Goal: Information Seeking & Learning: Learn about a topic

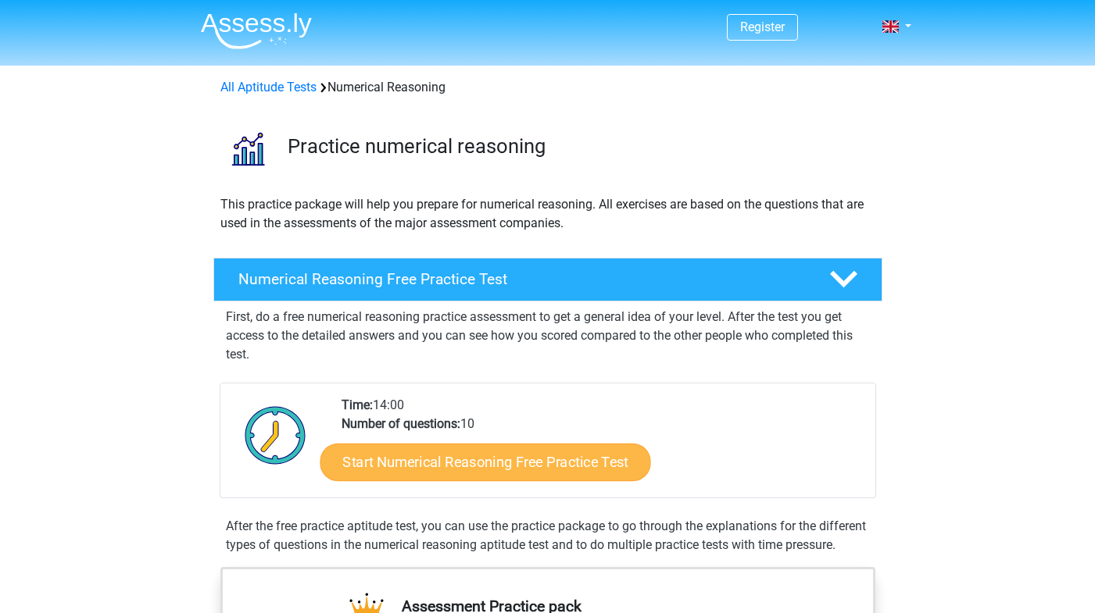
click at [472, 459] on link "Start Numerical Reasoning Free Practice Test" at bounding box center [485, 462] width 331 height 38
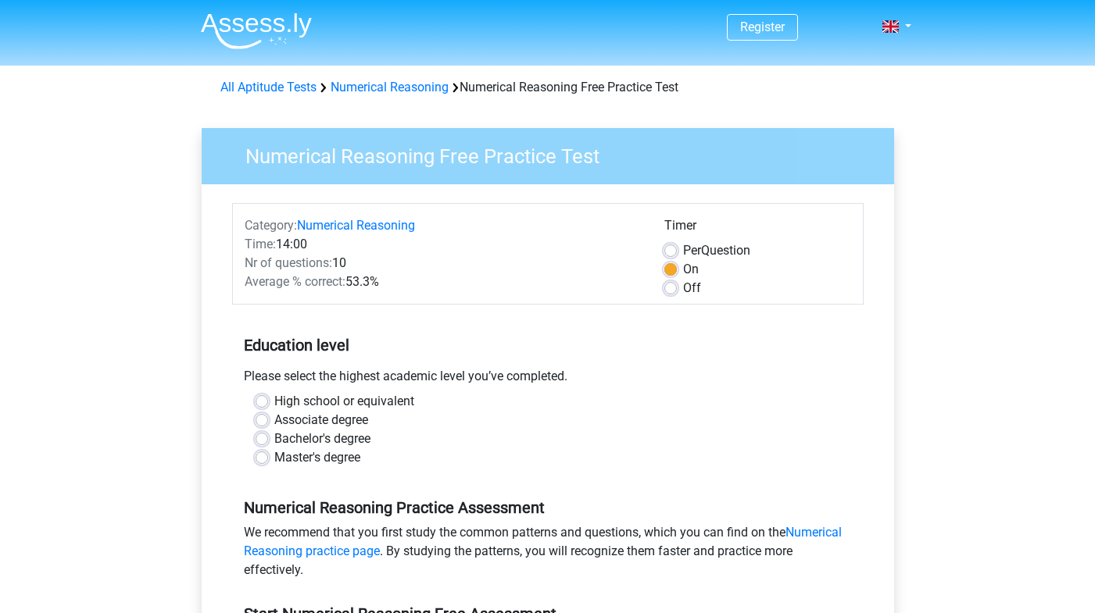
click at [274, 440] on label "Bachelor's degree" at bounding box center [322, 439] width 96 height 19
click at [261, 440] on input "Bachelor's degree" at bounding box center [262, 438] width 13 height 16
radio input "true"
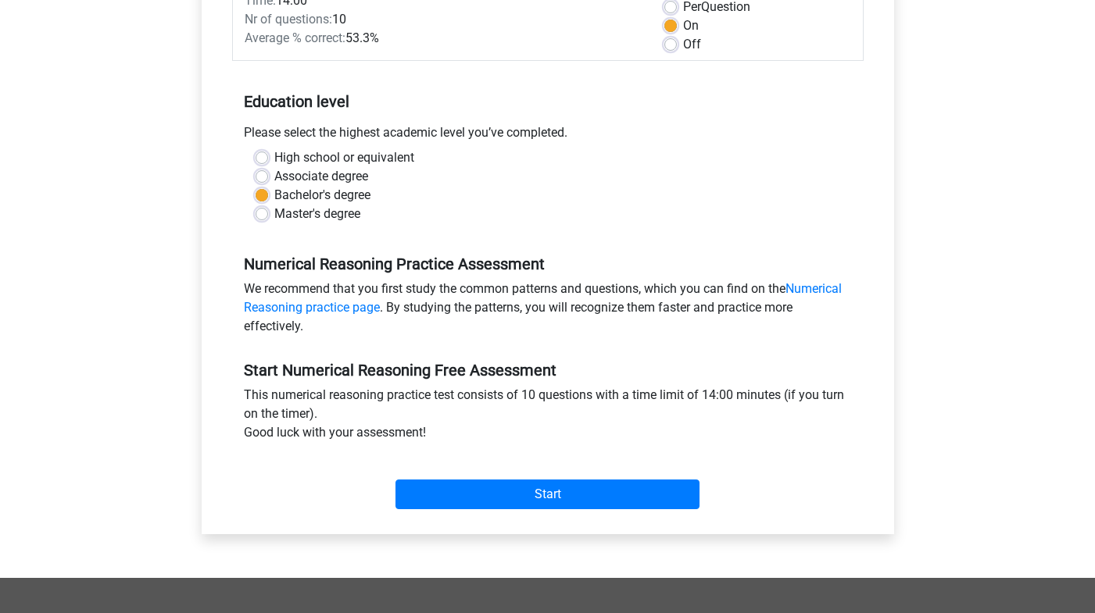
scroll to position [268, 0]
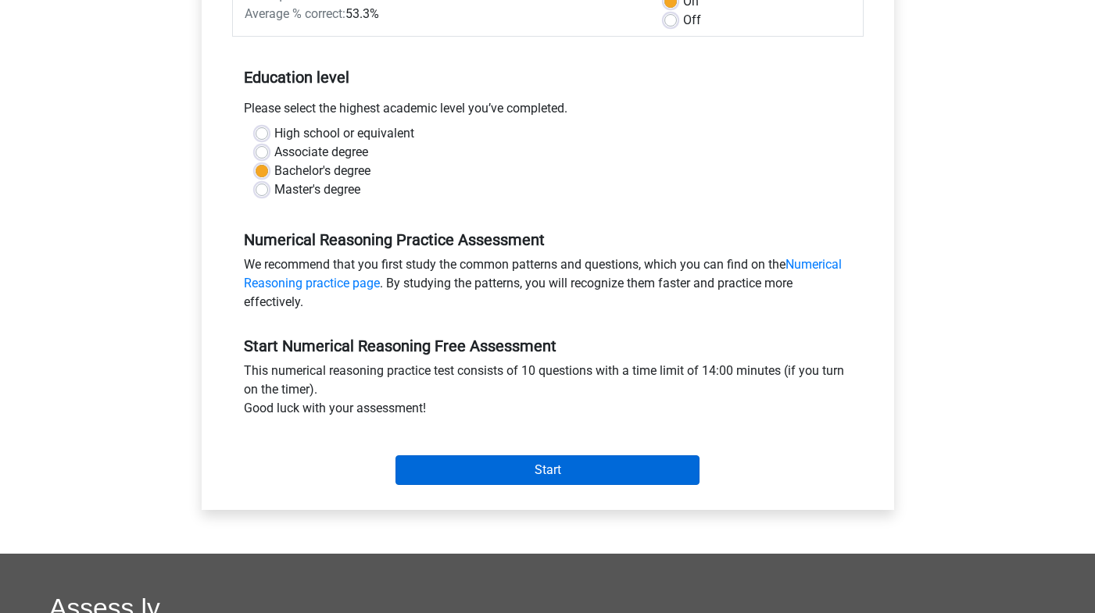
click at [553, 470] on input "Start" at bounding box center [547, 471] width 304 height 30
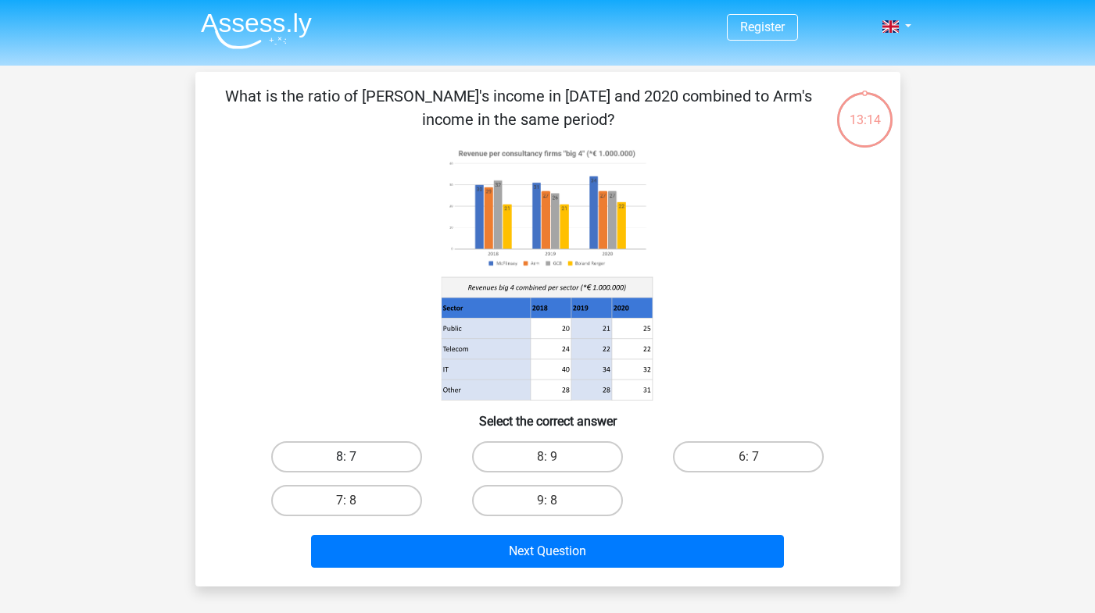
click at [356, 452] on label "8: 7" at bounding box center [346, 457] width 151 height 31
click at [356, 457] on input "8: 7" at bounding box center [351, 462] width 10 height 10
radio input "true"
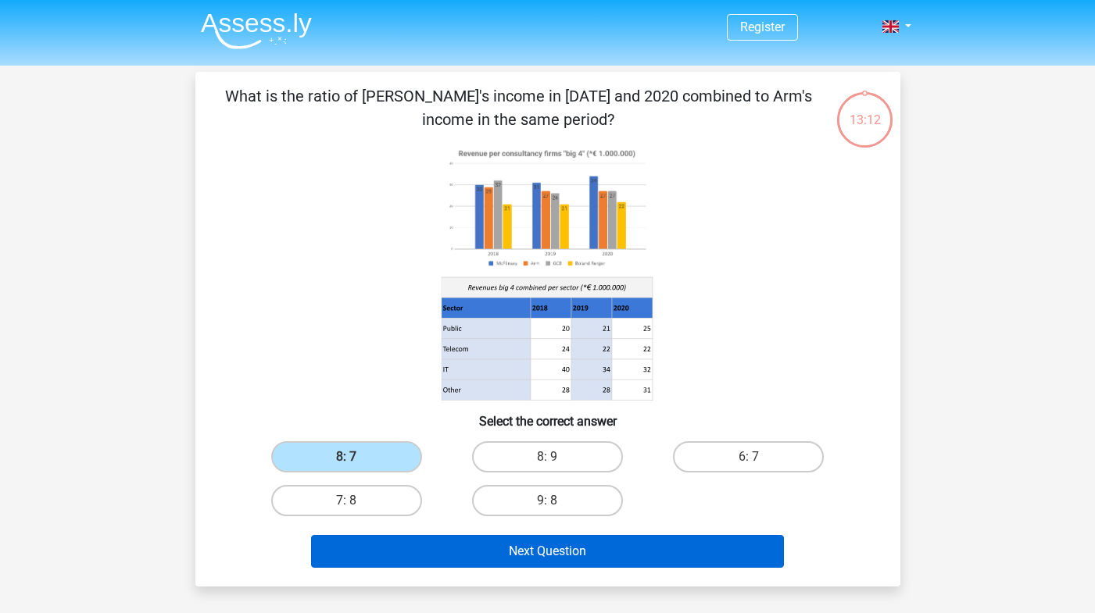
click at [577, 549] on button "Next Question" at bounding box center [547, 551] width 473 height 33
